Goal: Information Seeking & Learning: Find specific fact

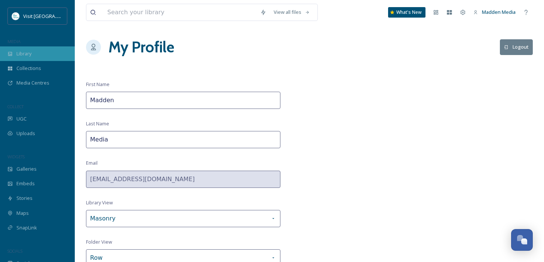
click at [24, 52] on span "Library" at bounding box center [23, 53] width 15 height 7
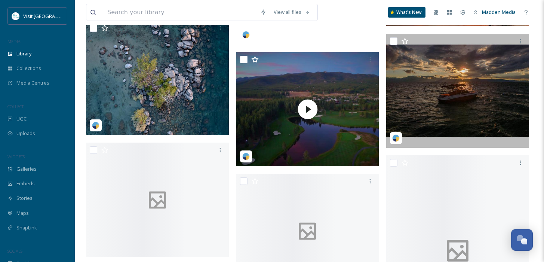
scroll to position [1918, 0]
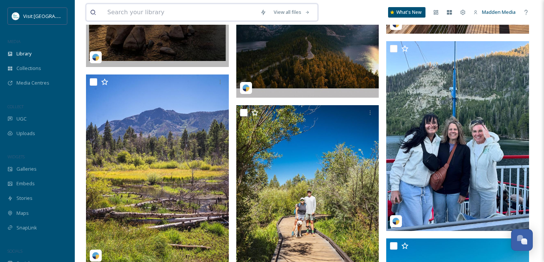
click at [161, 13] on input at bounding box center [180, 12] width 153 height 16
type input "Arial"
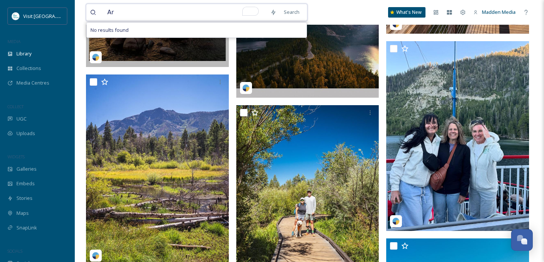
type input "A"
type input "[GEOGRAPHIC_DATA]"
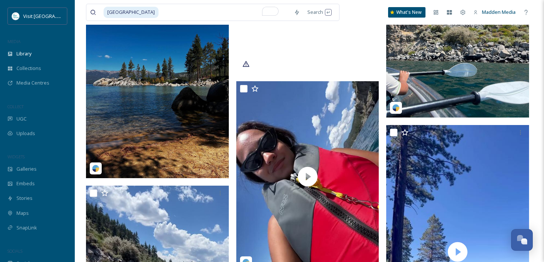
scroll to position [3842, 0]
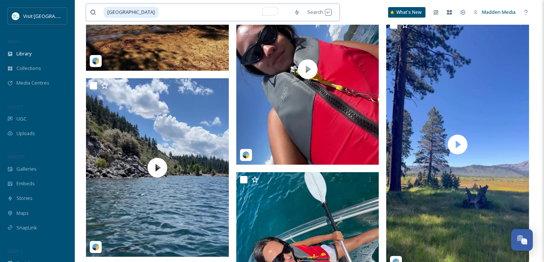
click at [159, 13] on input "To enrich screen reader interactions, please activate Accessibility in Grammarl…" at bounding box center [224, 12] width 131 height 16
type input "S"
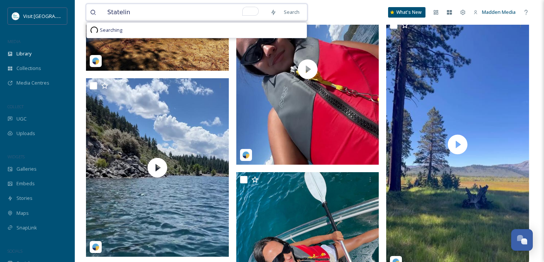
type input "Stateline"
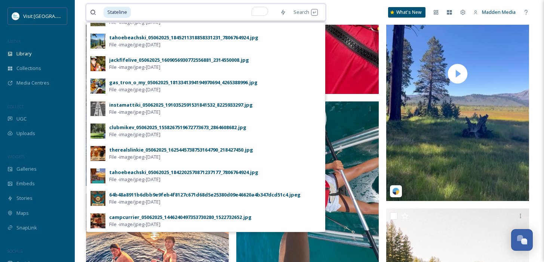
scroll to position [3914, 0]
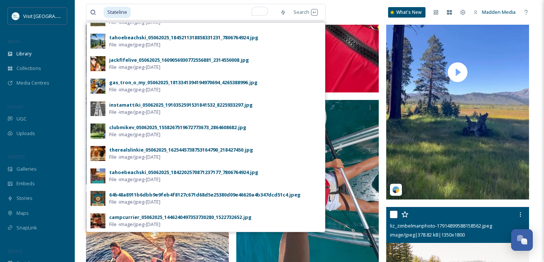
click at [452, 229] on span "liz_zimbelmanphoto-17914899588158562.jpeg" at bounding box center [441, 225] width 102 height 7
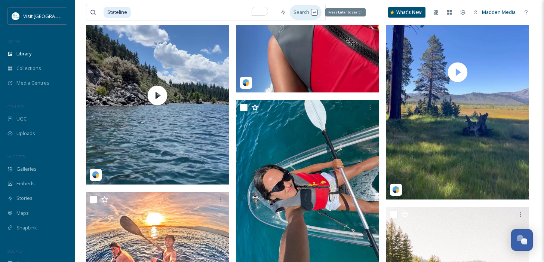
click at [310, 14] on div "Search Press Enter to search" at bounding box center [306, 12] width 32 height 15
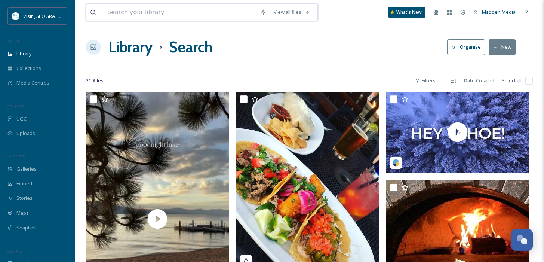
click at [125, 14] on input at bounding box center [180, 12] width 153 height 16
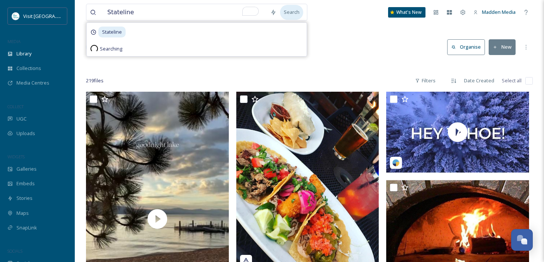
click at [288, 13] on div "Search" at bounding box center [291, 12] width 23 height 15
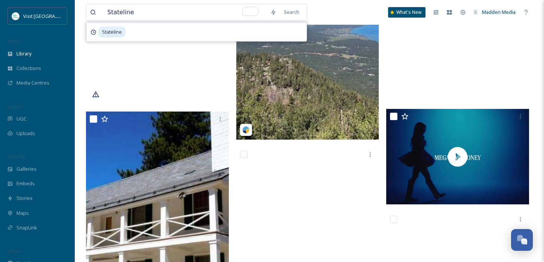
scroll to position [610, 0]
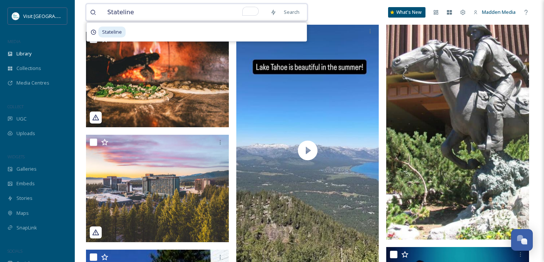
drag, startPoint x: 135, startPoint y: 12, endPoint x: 61, endPoint y: 7, distance: 74.6
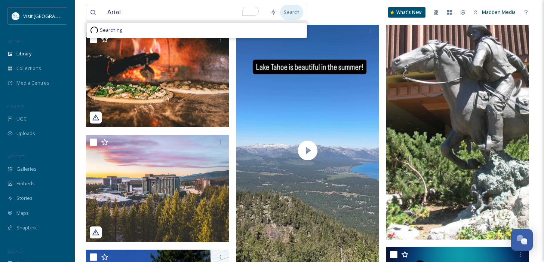
click at [289, 14] on div "Search" at bounding box center [291, 12] width 23 height 15
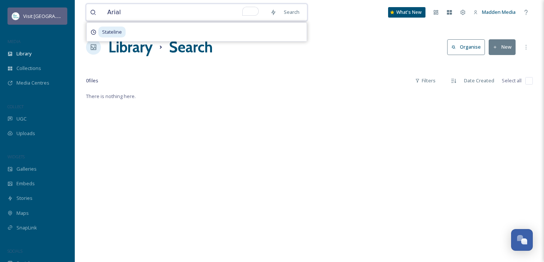
drag, startPoint x: 140, startPoint y: 13, endPoint x: 20, endPoint y: 10, distance: 119.8
click at [20, 10] on div "Visit [GEOGRAPHIC_DATA] MEDIA Library Collections Media Centres COLLECT UGC Upl…" at bounding box center [272, 177] width 544 height 354
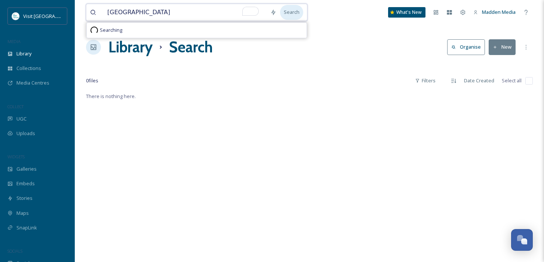
type input "[GEOGRAPHIC_DATA]"
click at [290, 10] on div "Search" at bounding box center [291, 12] width 23 height 15
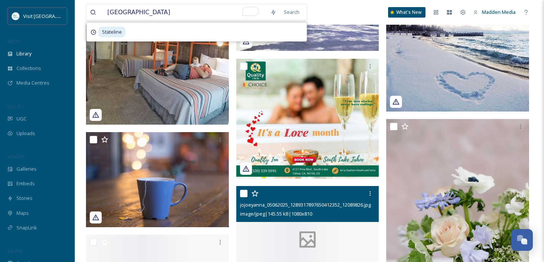
scroll to position [32968, 0]
